Goal: Use online tool/utility: Utilize a website feature to perform a specific function

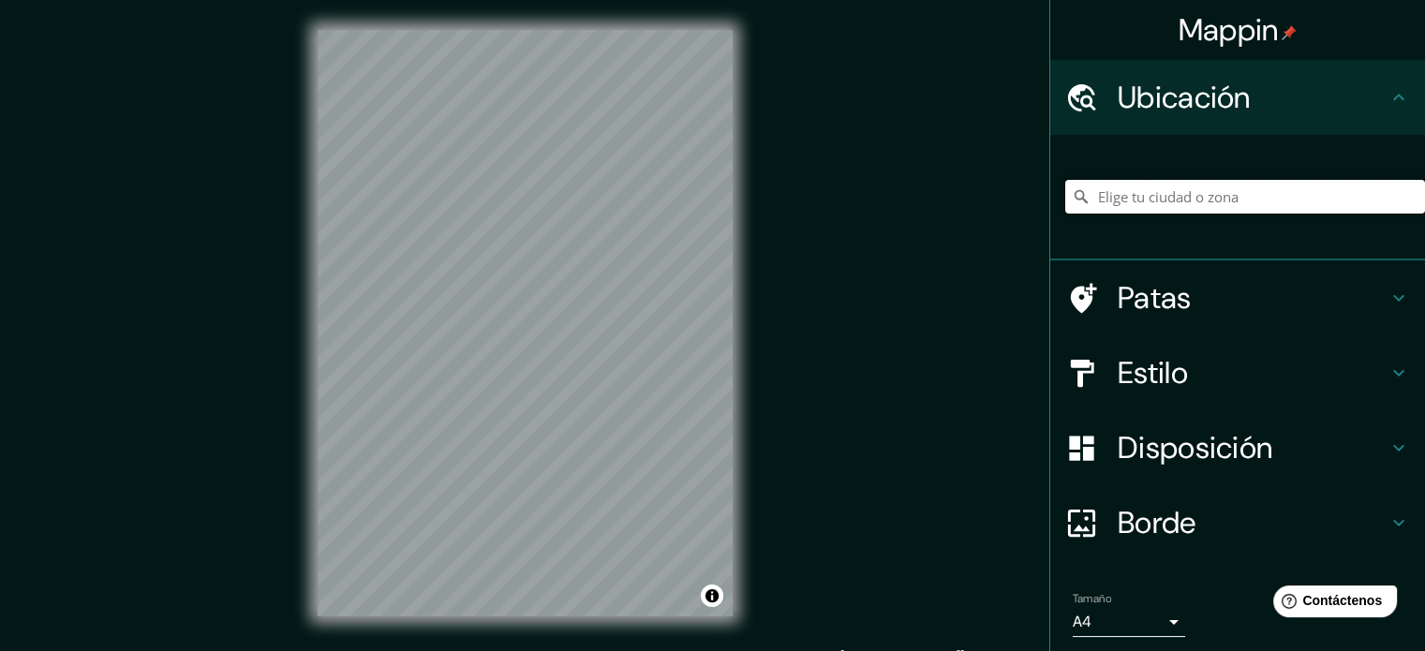
click at [1189, 201] on input "Elige tu ciudad o zona" at bounding box center [1246, 197] width 360 height 34
click at [1188, 194] on input "Elige tu ciudad o zona" at bounding box center [1246, 197] width 360 height 34
click at [1211, 190] on input "Elige tu ciudad o zona" at bounding box center [1246, 197] width 360 height 34
click at [1107, 190] on input "Elige tu ciudad o zona" at bounding box center [1246, 197] width 360 height 34
paste input "Cementerio de San [PERSON_NAME]"
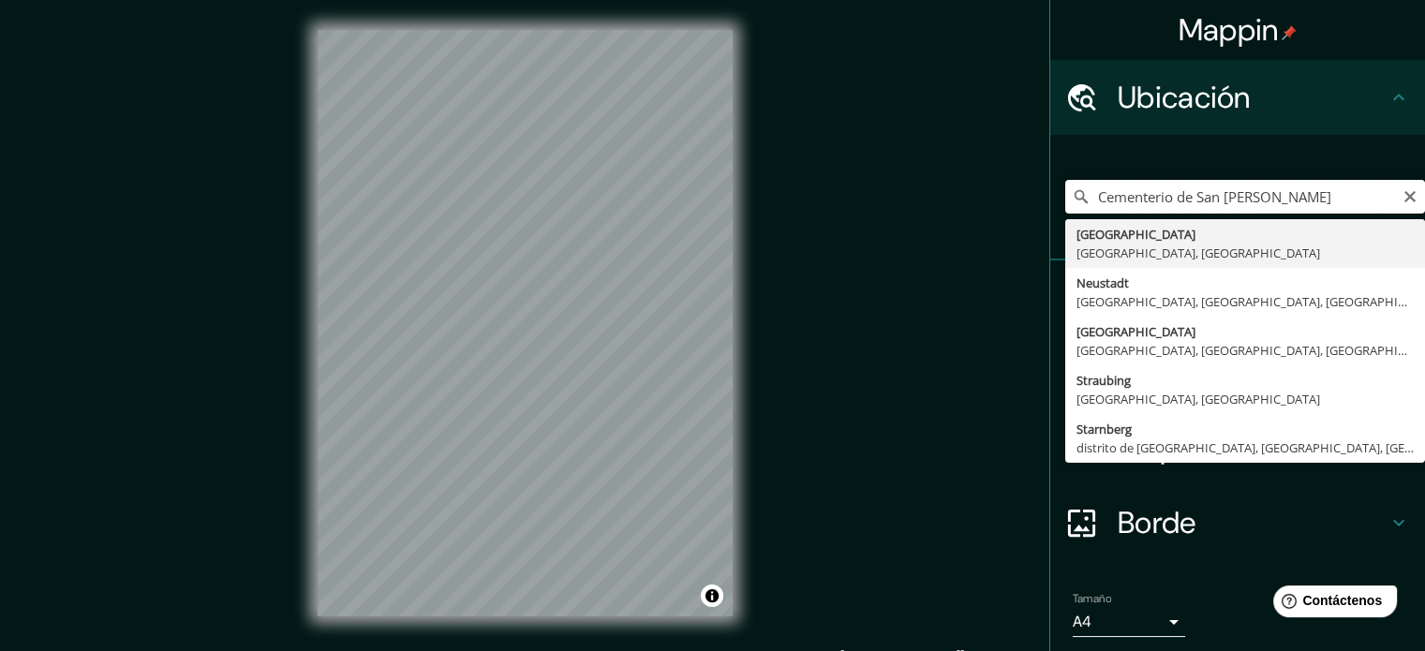
click at [1317, 202] on input "Cementerio de San [PERSON_NAME]" at bounding box center [1246, 197] width 360 height 34
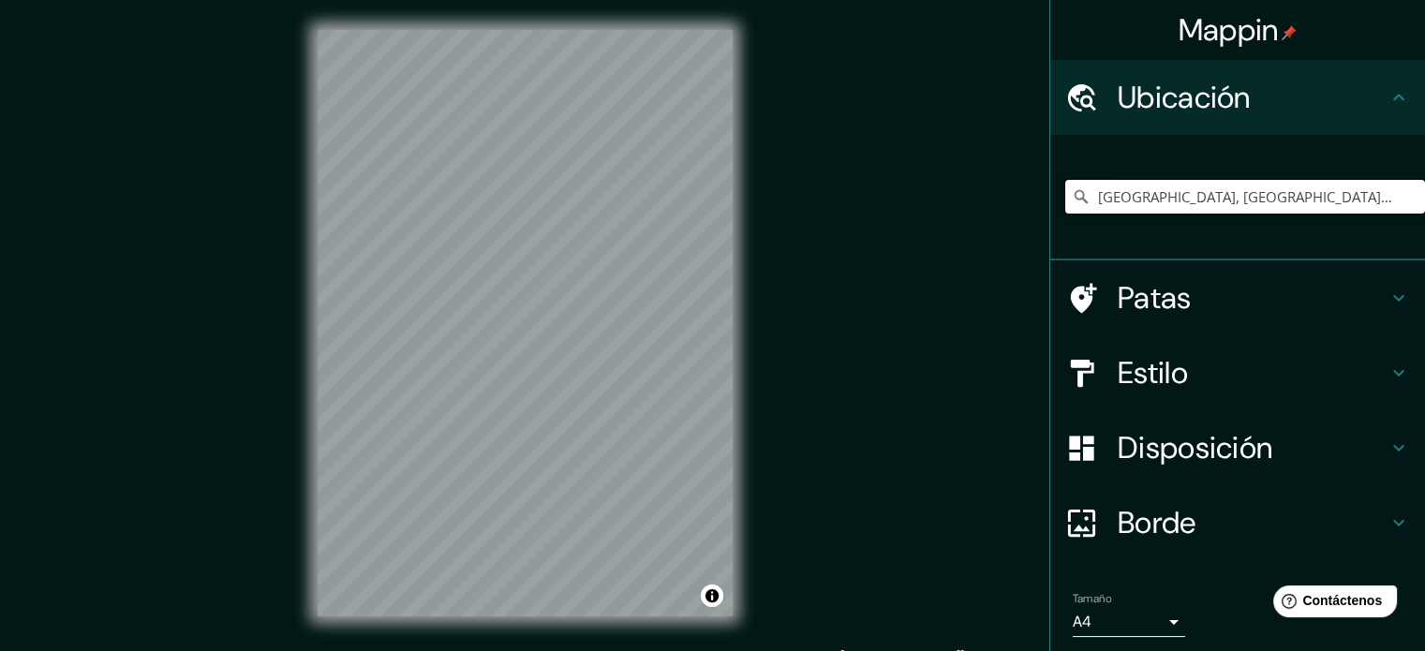
type input "[GEOGRAPHIC_DATA], [GEOGRAPHIC_DATA], [GEOGRAPHIC_DATA]"
click at [1403, 195] on icon "Claro" at bounding box center [1410, 196] width 15 height 15
paste input "Strada Cimitero [PERSON_NAME], [GEOGRAPHIC_DATA], [GEOGRAPHIC_DATA]"
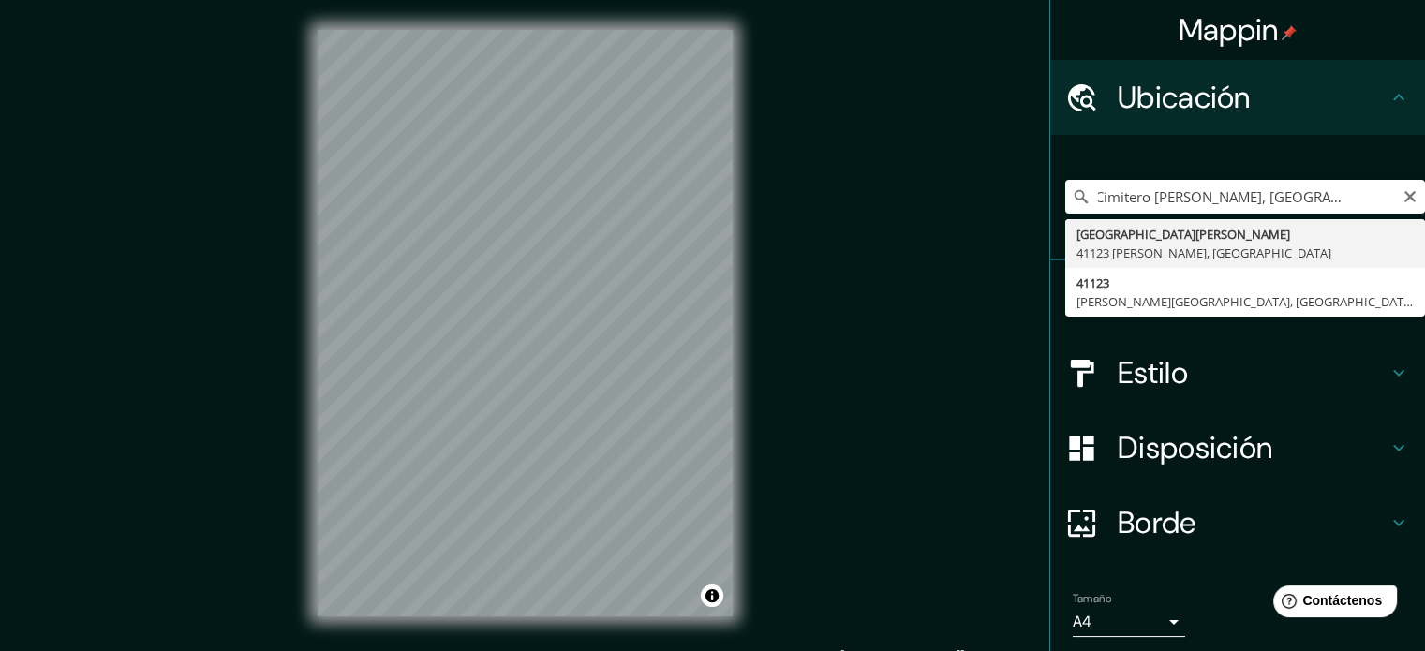
type input "[GEOGRAPHIC_DATA][PERSON_NAME][PERSON_NAME], [GEOGRAPHIC_DATA]"
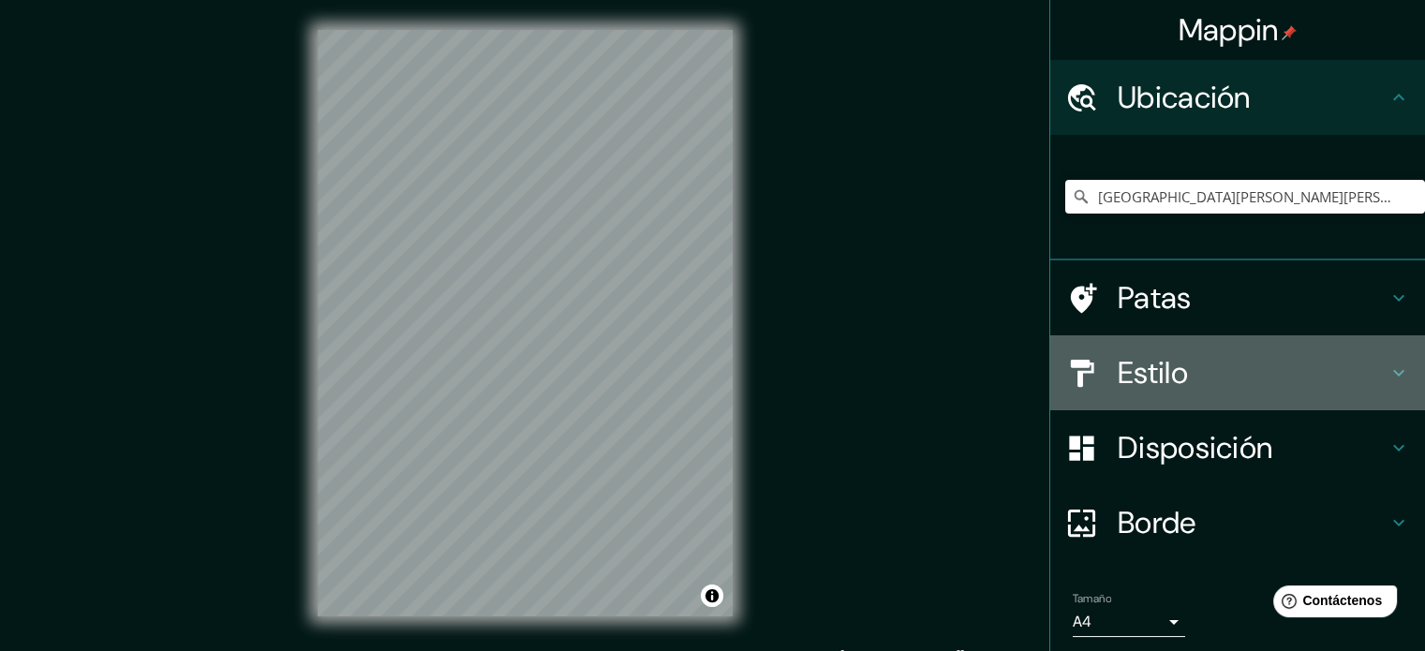
click at [1152, 376] on font "Estilo" at bounding box center [1153, 372] width 70 height 39
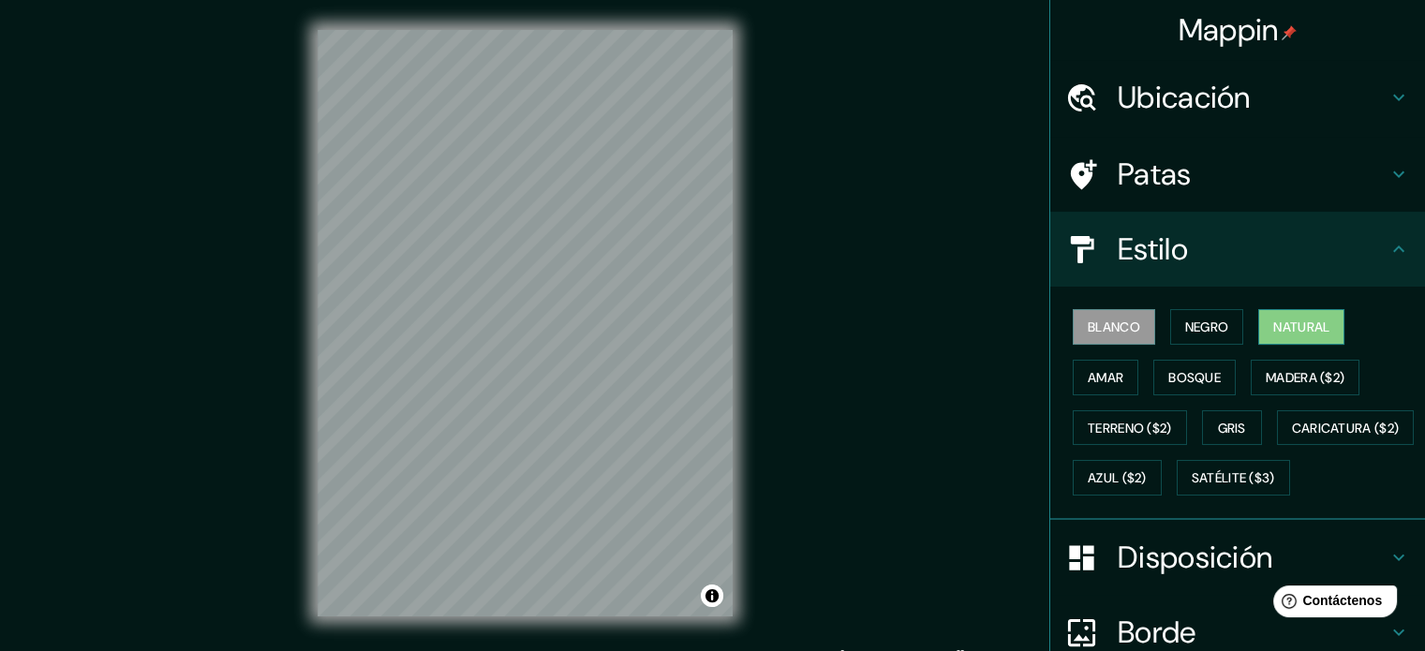
click at [1312, 326] on font "Natural" at bounding box center [1302, 327] width 56 height 17
click at [1185, 379] on font "Bosque" at bounding box center [1195, 377] width 52 height 17
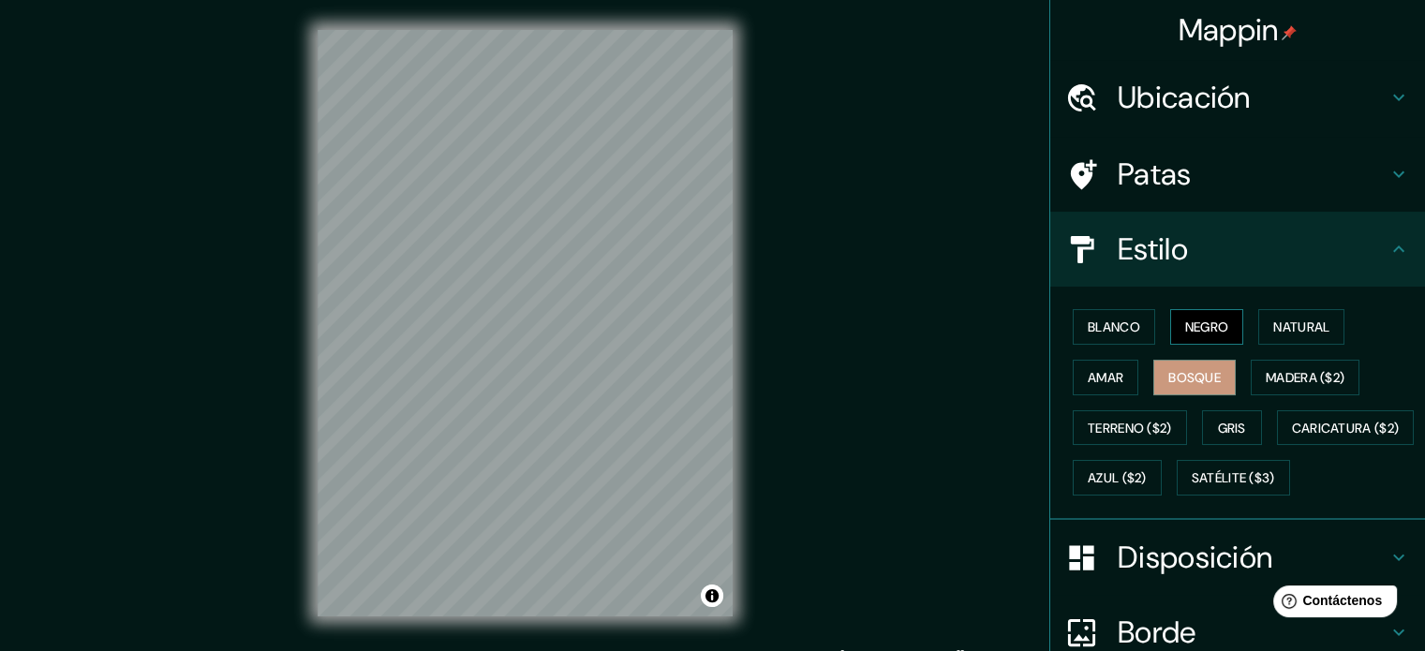
click at [1200, 326] on font "Negro" at bounding box center [1208, 327] width 44 height 17
click at [1097, 327] on font "Blanco" at bounding box center [1114, 327] width 52 height 17
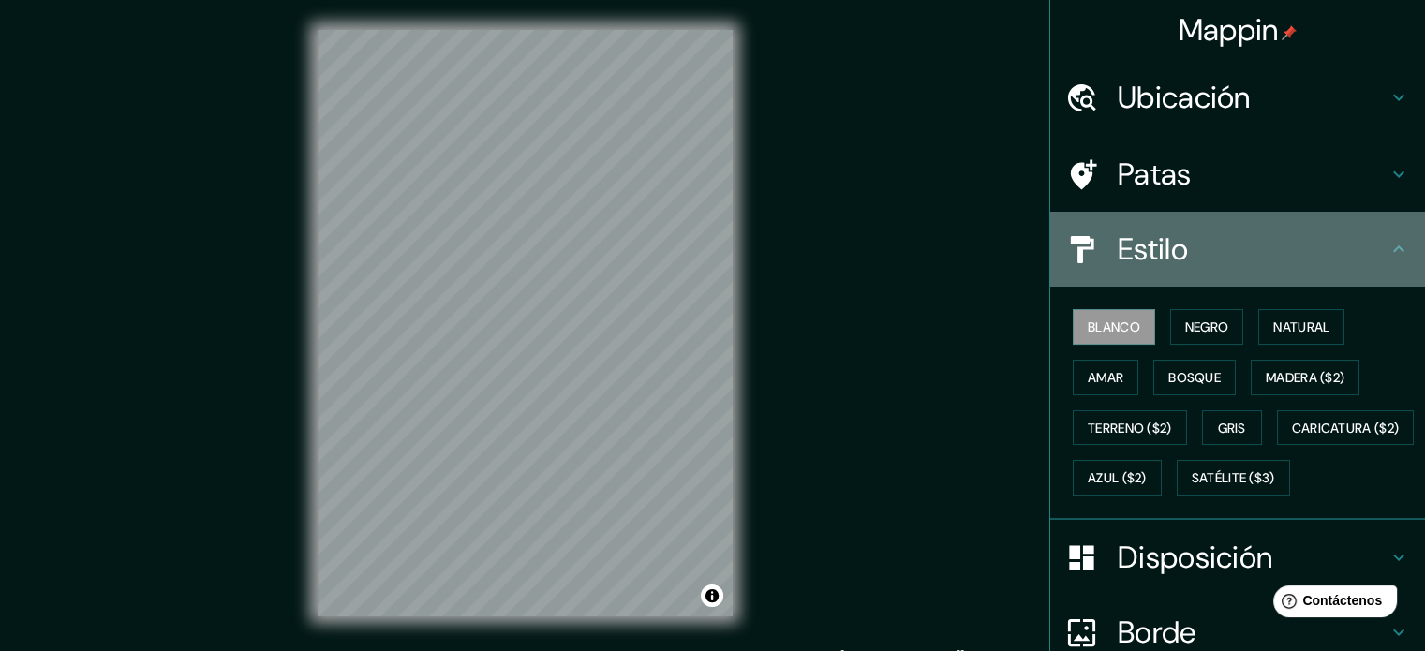
click at [1122, 246] on font "Estilo" at bounding box center [1153, 249] width 70 height 39
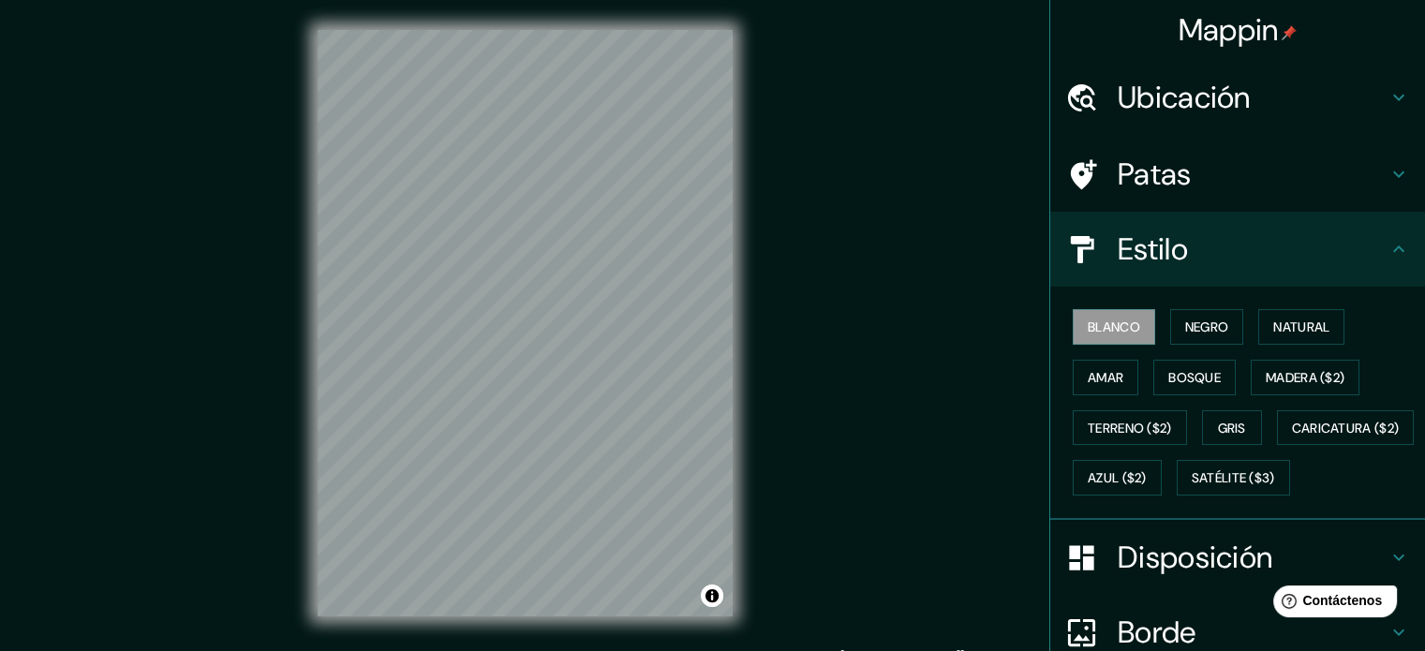
click at [1167, 197] on div "Patas" at bounding box center [1238, 174] width 375 height 75
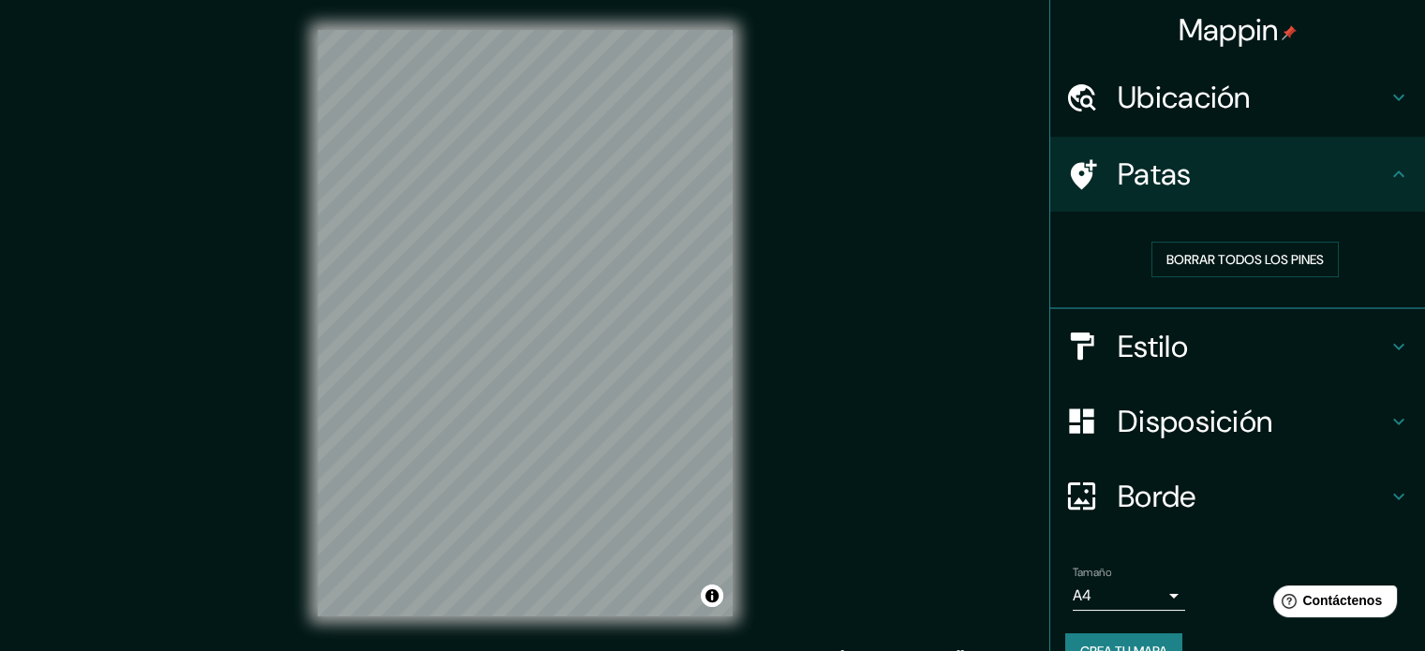
click at [1226, 414] on font "Disposición" at bounding box center [1195, 421] width 155 height 39
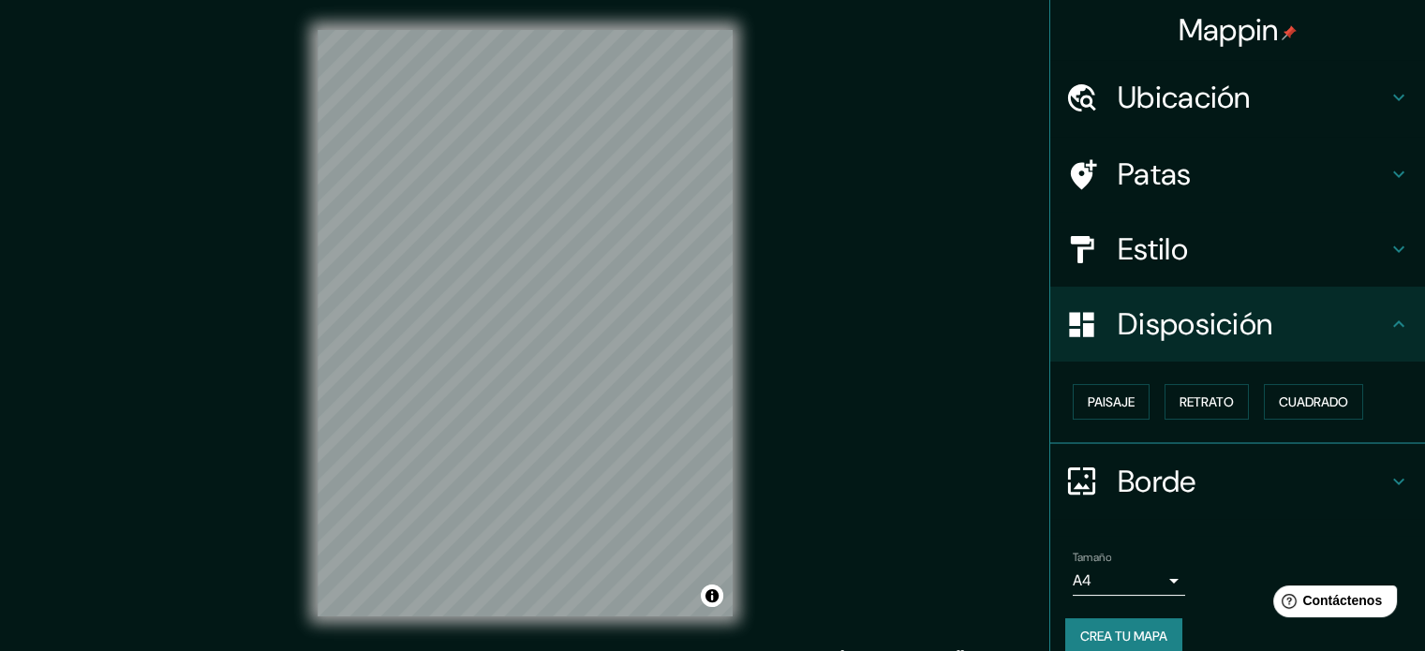
click at [1218, 346] on div "Disposición" at bounding box center [1238, 324] width 375 height 75
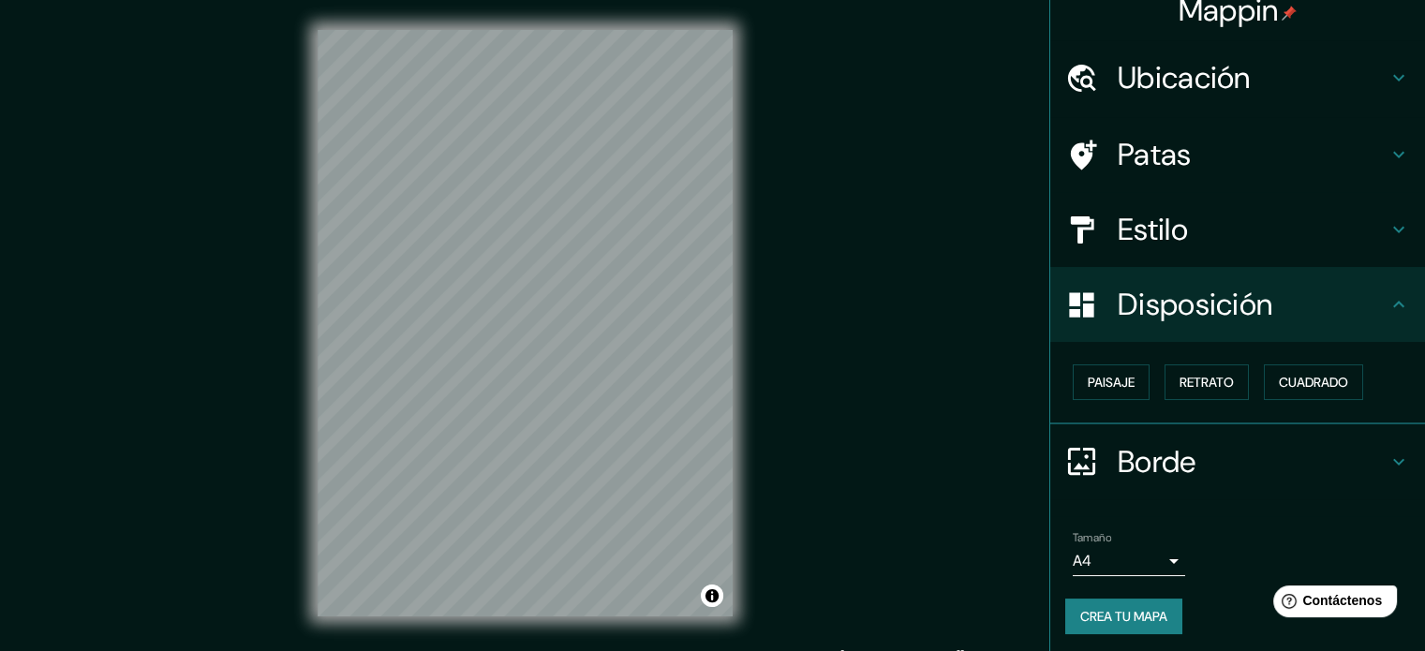
scroll to position [22, 0]
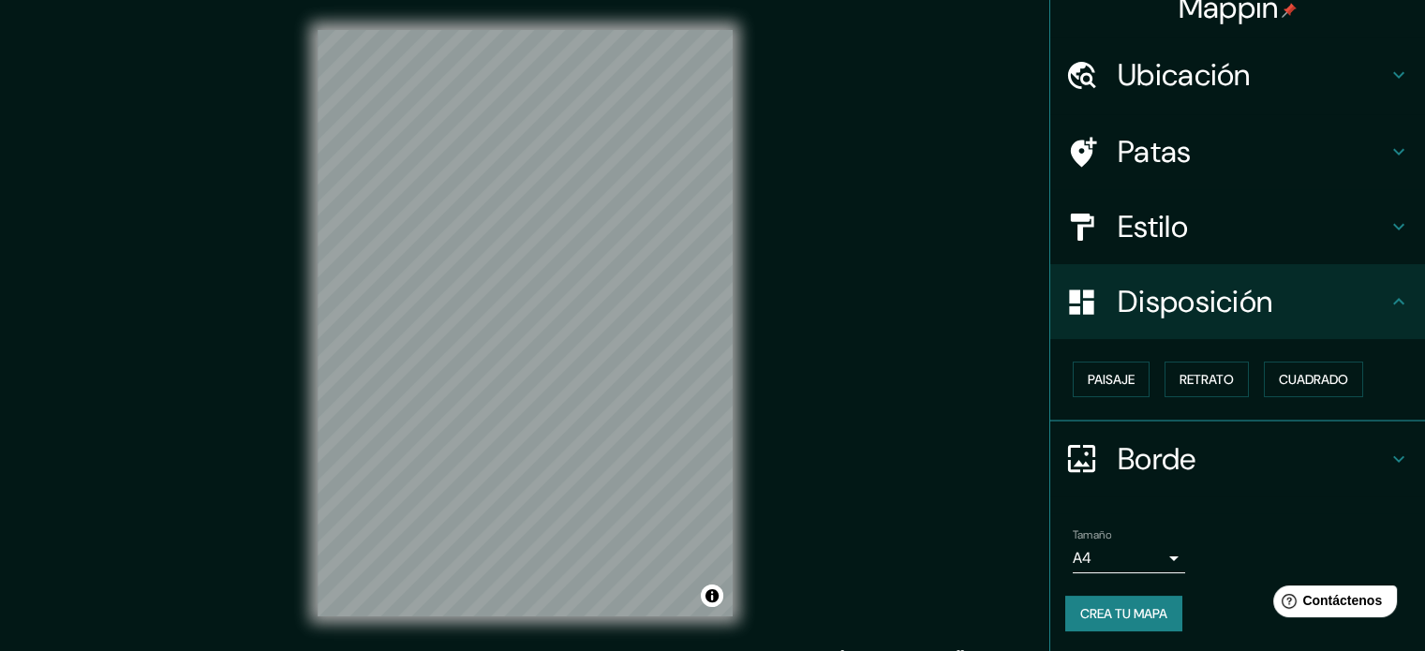
click at [1169, 139] on font "Patas" at bounding box center [1155, 151] width 74 height 39
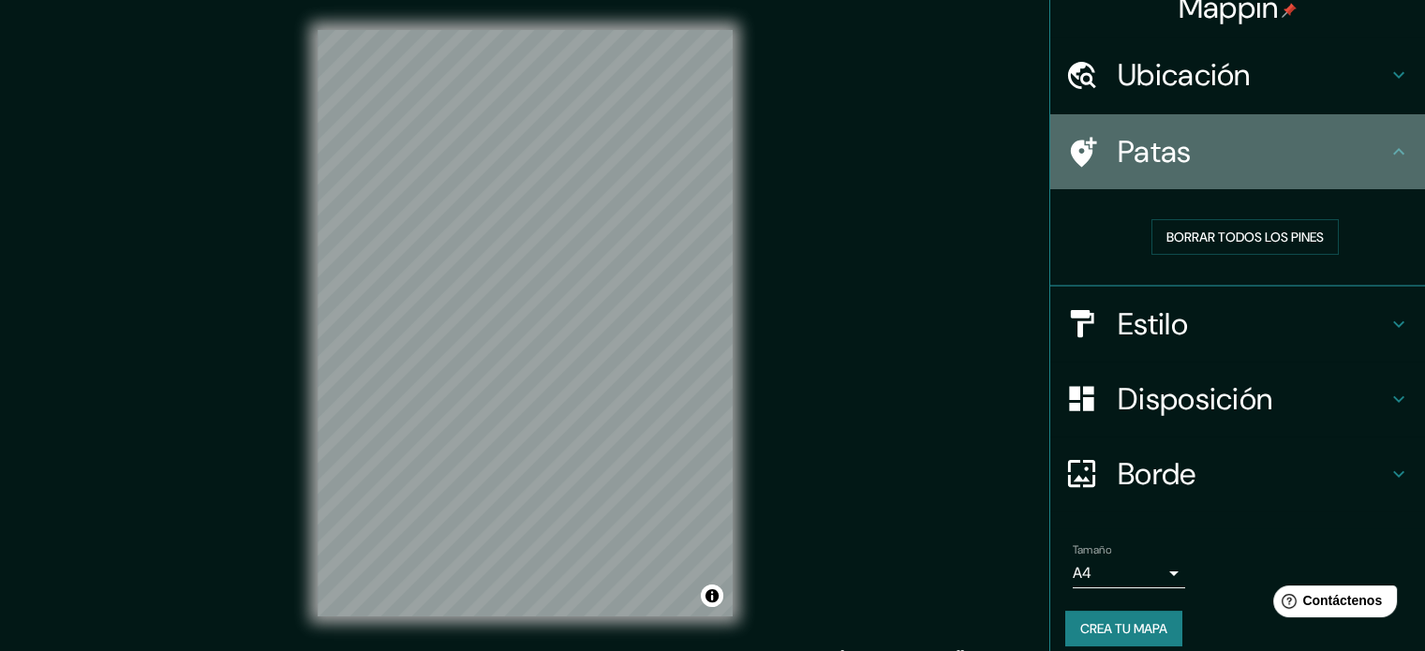
drag, startPoint x: 1169, startPoint y: 139, endPoint x: 1331, endPoint y: 95, distance: 168.0
click at [1171, 136] on font "Patas" at bounding box center [1155, 151] width 74 height 39
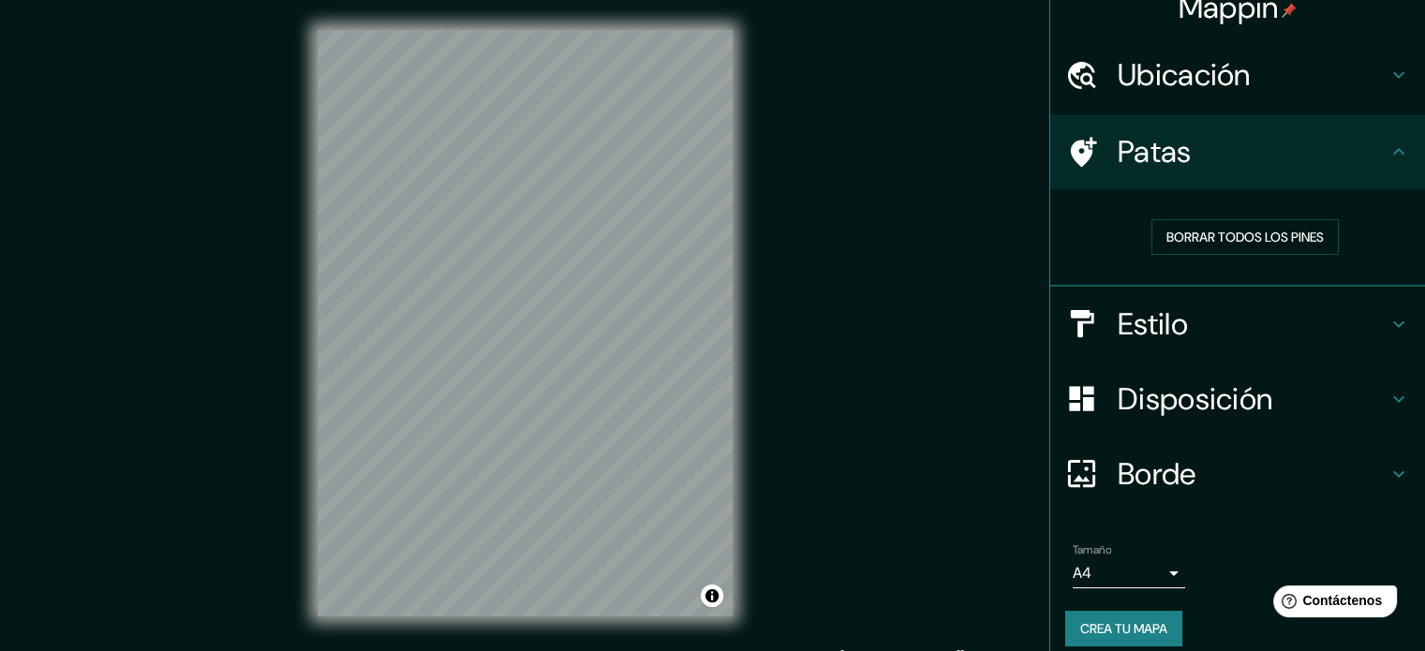
click at [1367, 92] on h4 "Ubicación" at bounding box center [1253, 74] width 270 height 37
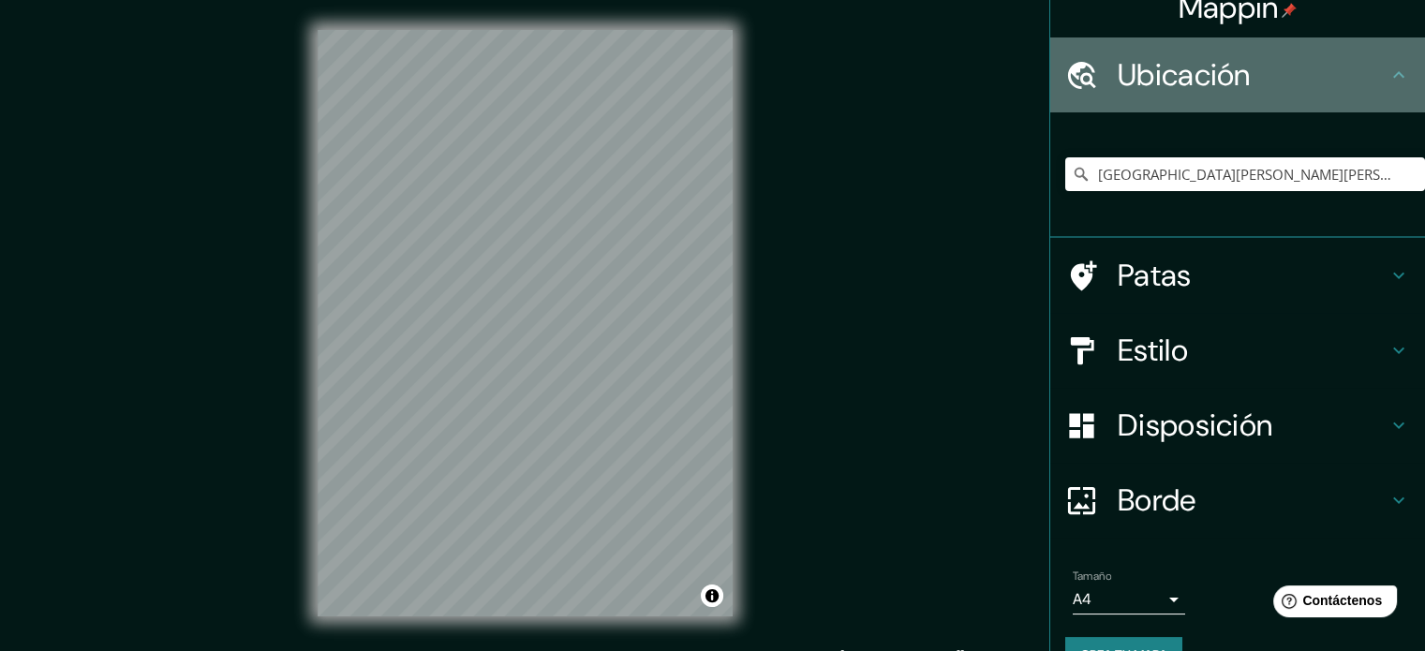
click at [1367, 92] on h4 "Ubicación" at bounding box center [1253, 74] width 270 height 37
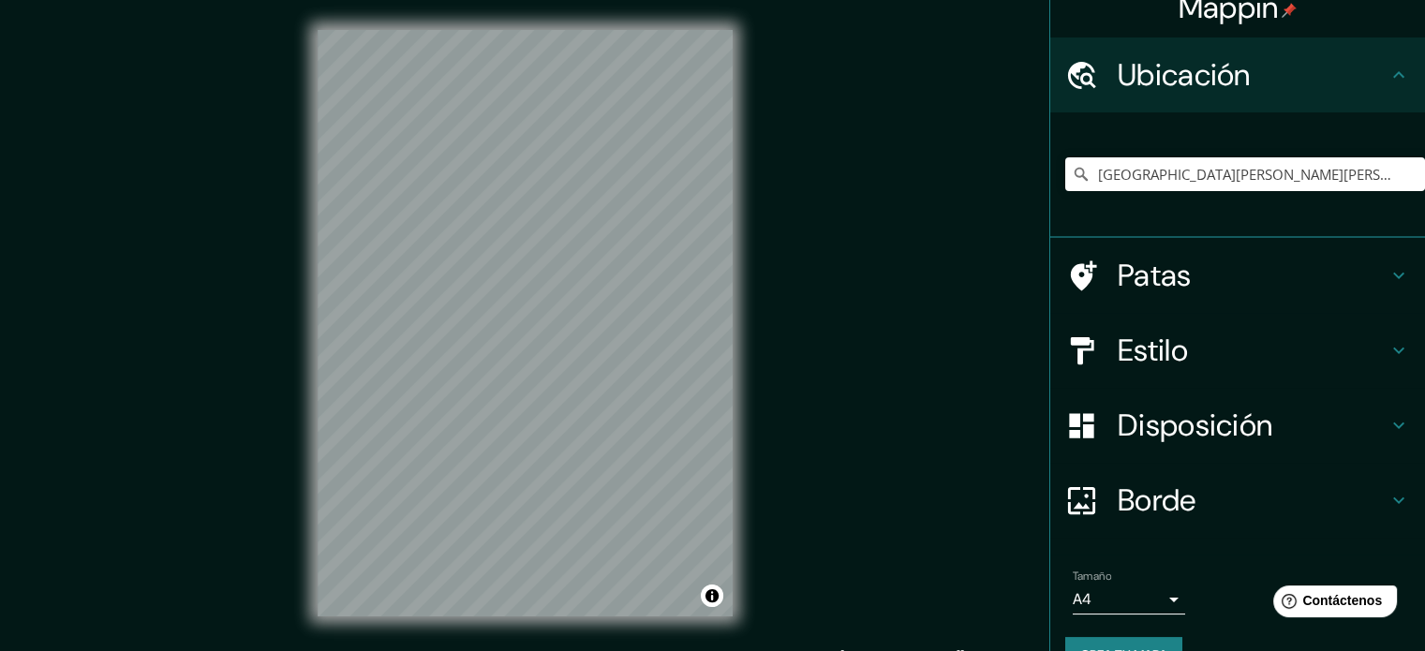
click at [1378, 330] on div "Estilo" at bounding box center [1238, 350] width 375 height 75
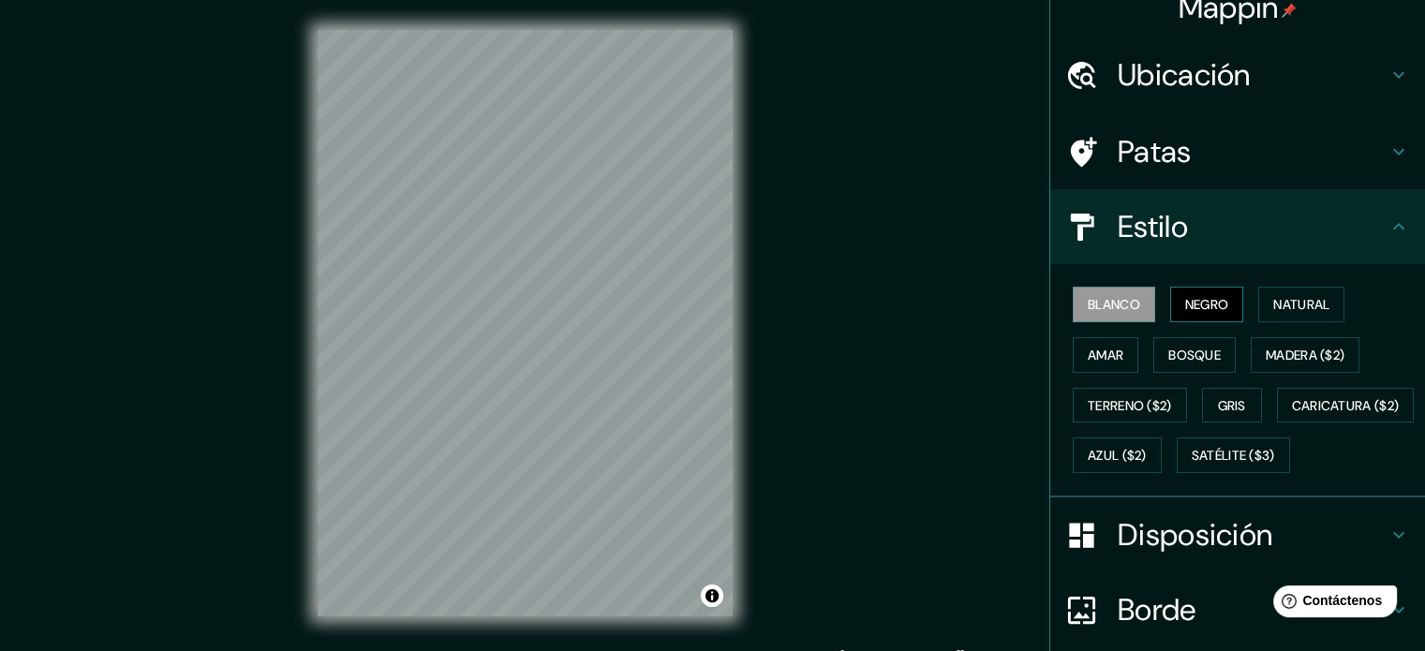
click at [1215, 302] on font "Negro" at bounding box center [1208, 304] width 44 height 17
click at [1286, 297] on font "Natural" at bounding box center [1302, 304] width 56 height 17
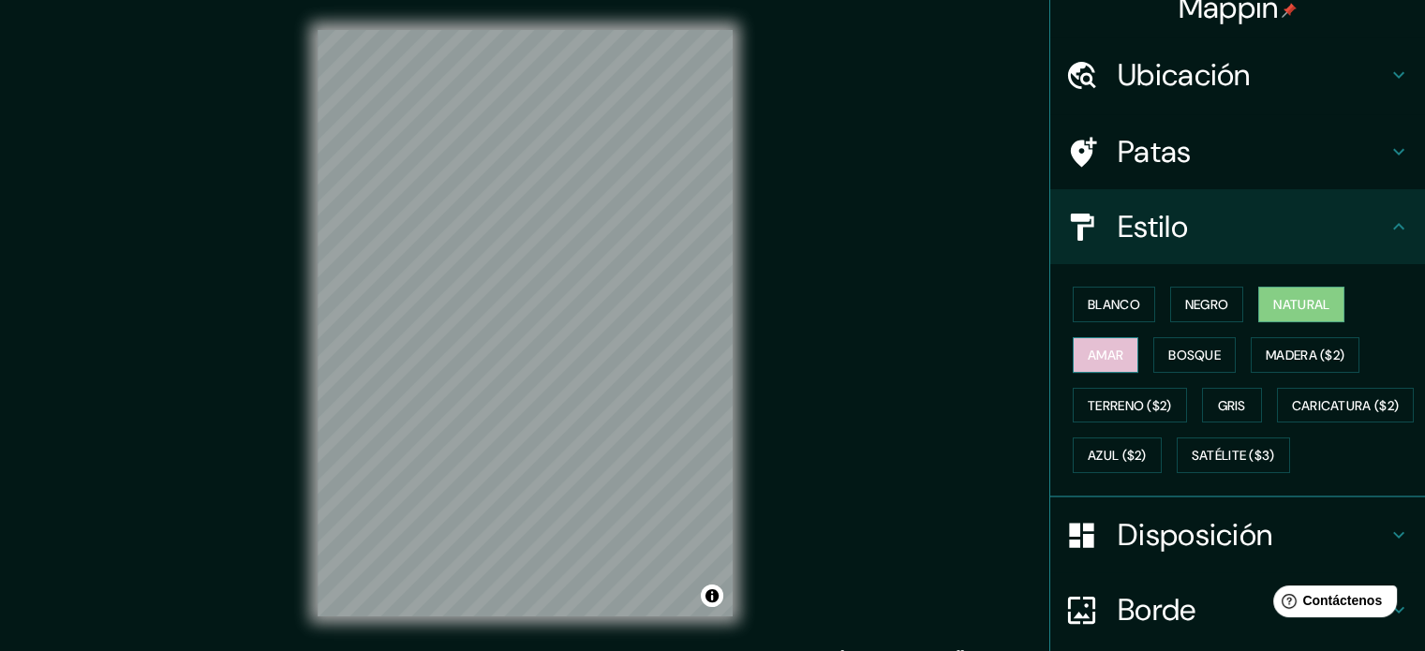
click at [1111, 350] on font "Amar" at bounding box center [1106, 355] width 36 height 17
click at [1199, 355] on font "Bosque" at bounding box center [1195, 355] width 52 height 17
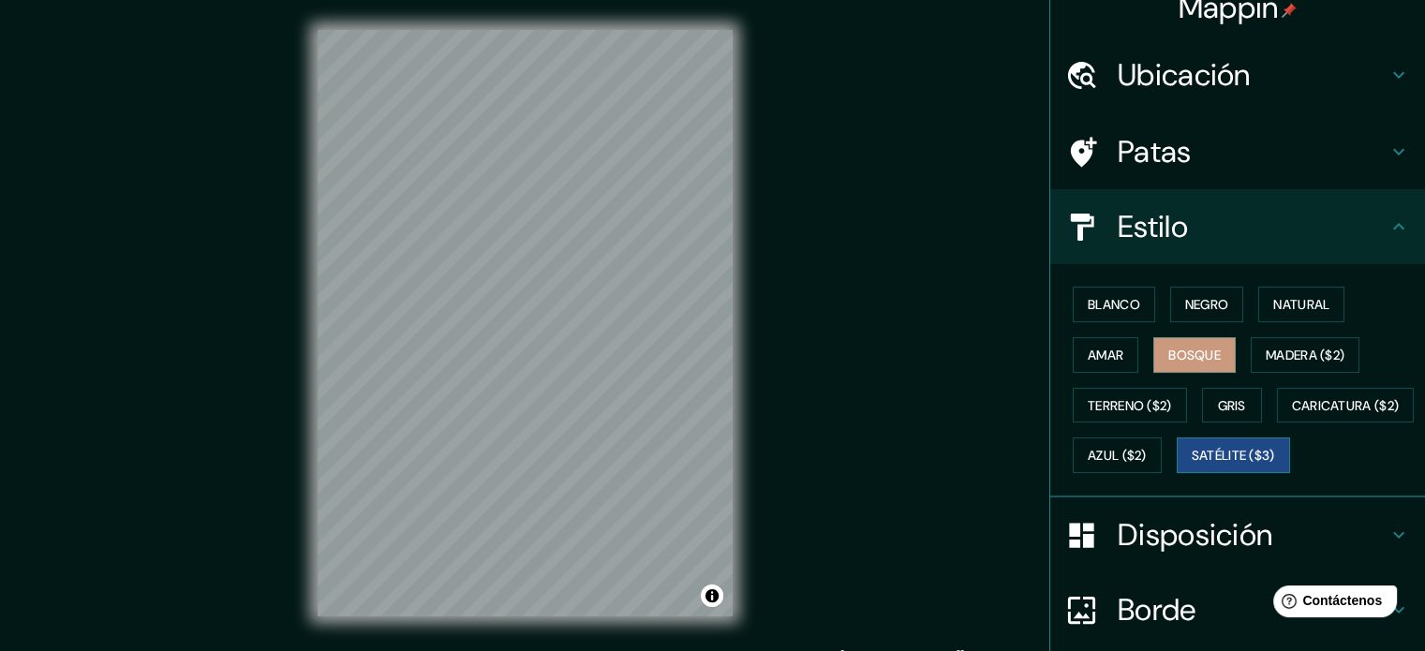
click at [1192, 465] on font "Satélite ($3)" at bounding box center [1233, 456] width 83 height 17
click at [1292, 414] on font "Caricatura ($2)" at bounding box center [1346, 405] width 108 height 17
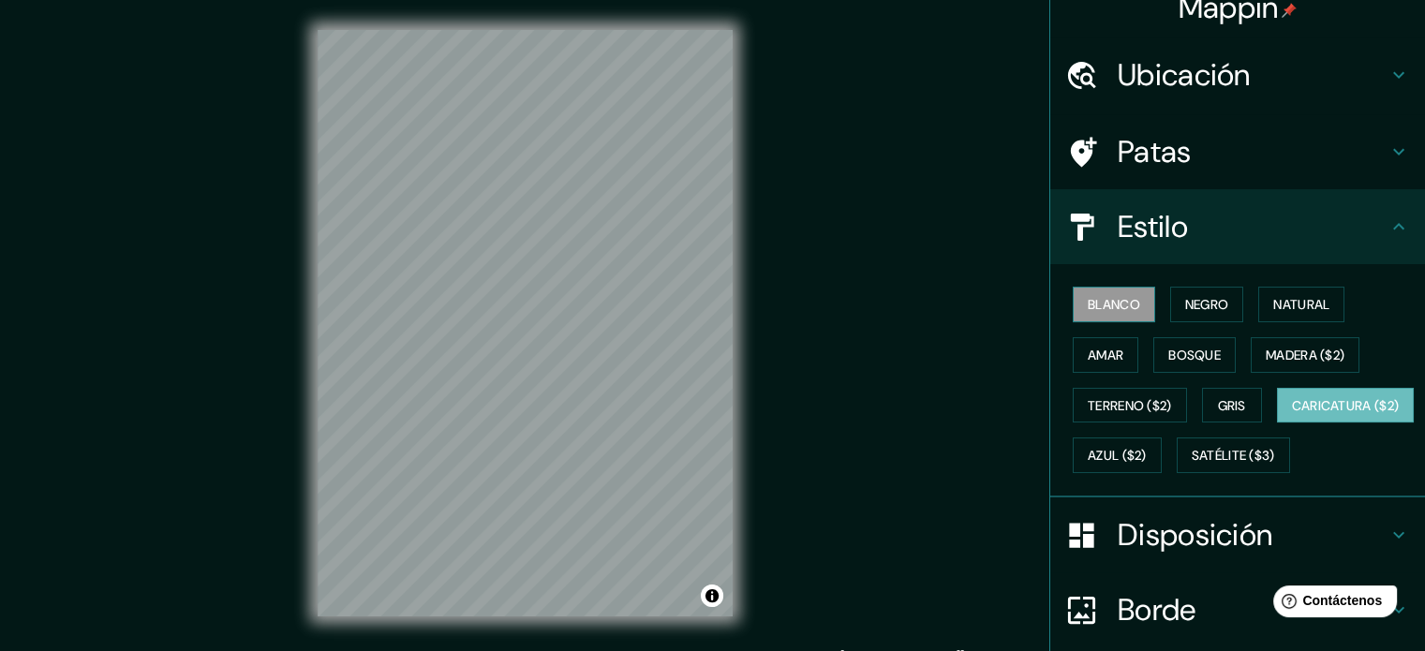
click at [1095, 303] on font "Blanco" at bounding box center [1114, 304] width 52 height 17
